Goal: Task Accomplishment & Management: Manage account settings

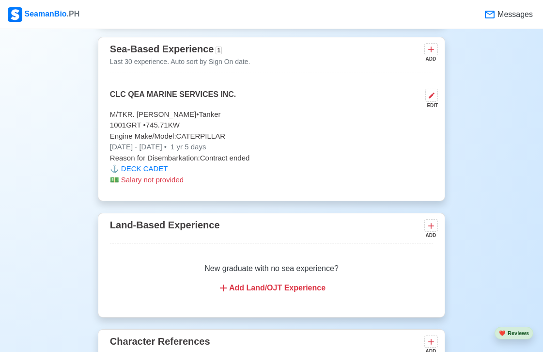
click at [310, 199] on div "Sea-Based Experience 1 Last 30 experience. Auto sort by Sign On date. ADD CLC Q…" at bounding box center [271, 119] width 347 height 165
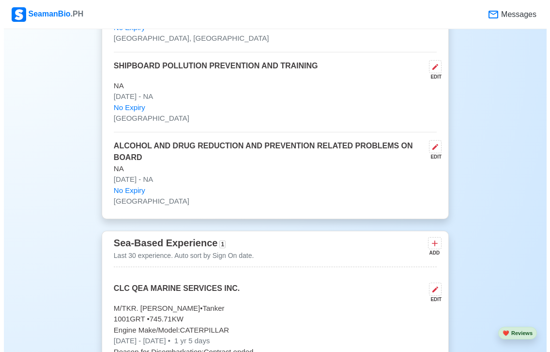
scroll to position [2131, 0]
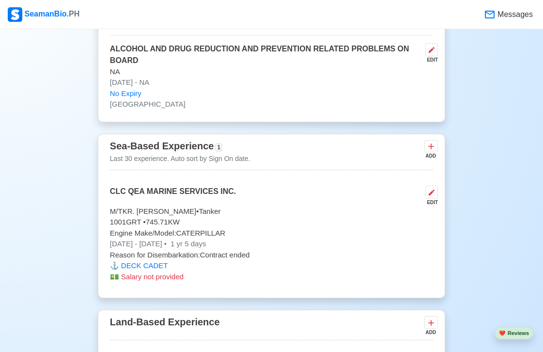
click at [423, 197] on div "EDIT" at bounding box center [429, 195] width 16 height 20
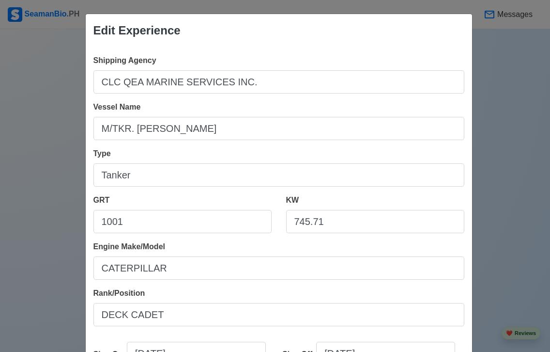
scroll to position [48, 0]
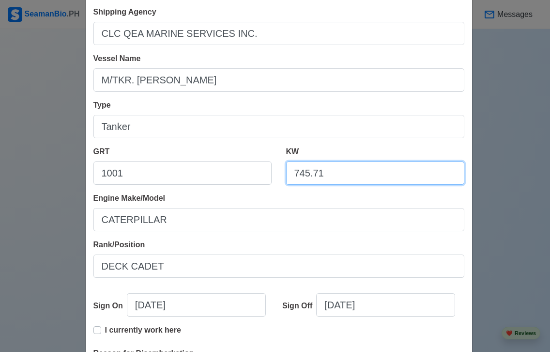
drag, startPoint x: 305, startPoint y: 173, endPoint x: 268, endPoint y: 183, distance: 38.1
click at [270, 173] on div "GRT 1001 KW 745.71" at bounding box center [278, 169] width 385 height 46
paste input "1491.42"
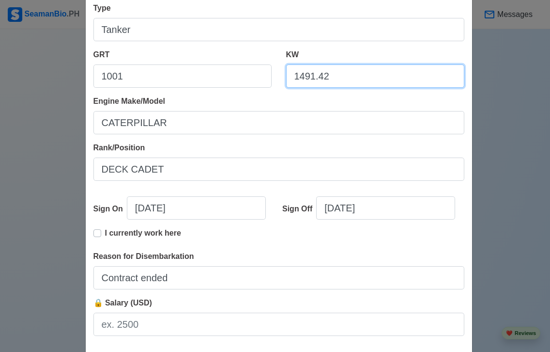
type input "1491.42"
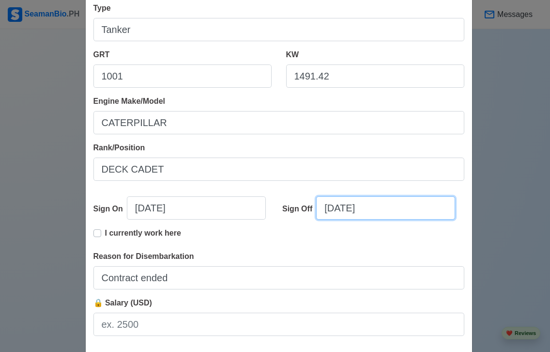
select select "****"
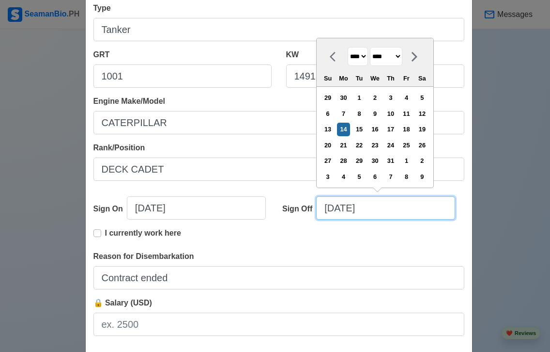
click at [327, 207] on input "[DATE]" at bounding box center [385, 207] width 139 height 23
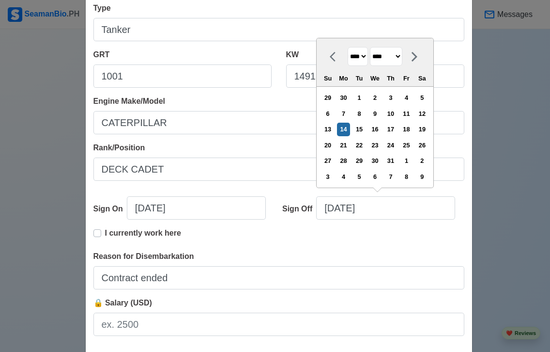
click at [402, 57] on select "******* ******** ***** ***** *** **** **** ****** ********* ******* ******** **…" at bounding box center [386, 56] width 32 height 19
select select "******"
click at [370, 47] on select "******* ******** ***** ***** *** **** **** ****** ********* ******* ******** **…" at bounding box center [386, 56] width 32 height 19
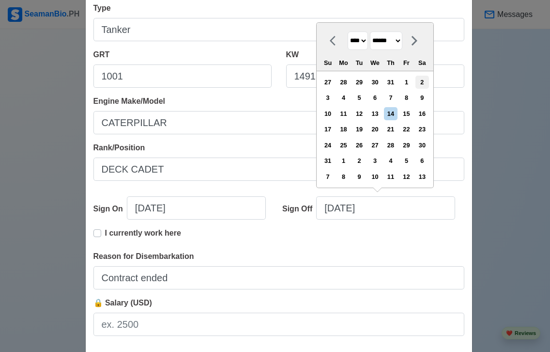
click at [424, 84] on div "2" at bounding box center [421, 82] width 13 height 13
type input "[DATE]"
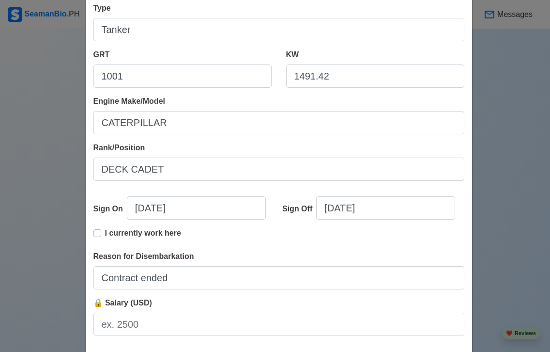
click at [292, 236] on div "I currently work here" at bounding box center [278, 238] width 371 height 23
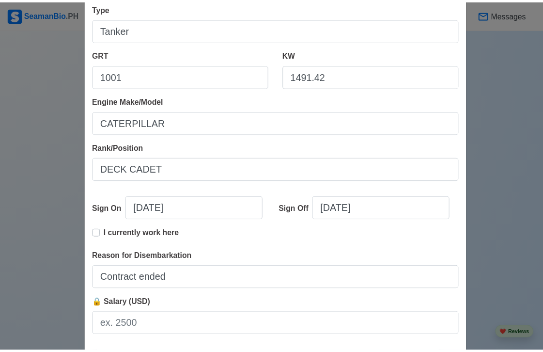
scroll to position [194, 0]
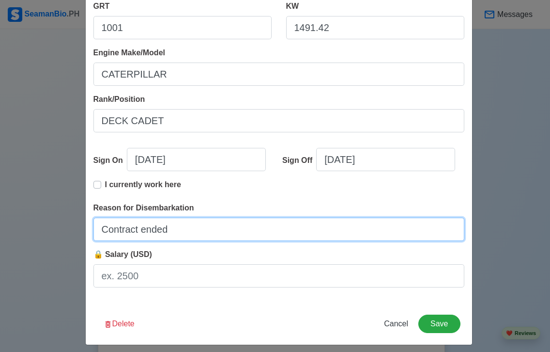
drag, startPoint x: 250, startPoint y: 229, endPoint x: 87, endPoint y: 229, distance: 163.7
click at [87, 229] on div "Shipping Agency CLC QEA MARINE SERVICES INC. Vessel Name M/TKR. [PERSON_NAME] T…" at bounding box center [279, 77] width 386 height 449
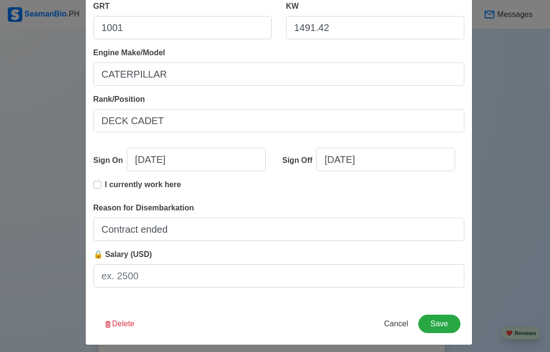
drag, startPoint x: 200, startPoint y: 304, endPoint x: 204, endPoint y: 301, distance: 5.2
click at [200, 304] on div "Edit Experience Shipping Agency CLC QEA MARINE SERVICES INC. Vessel Name M/TKR.…" at bounding box center [278, 82] width 387 height 525
click at [448, 325] on button "Save" at bounding box center [439, 323] width 42 height 18
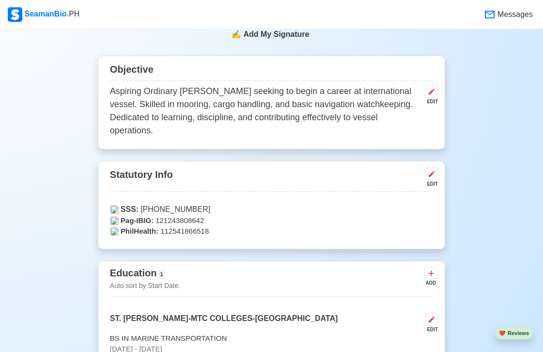
scroll to position [242, 0]
